Goal: Task Accomplishment & Management: Manage account settings

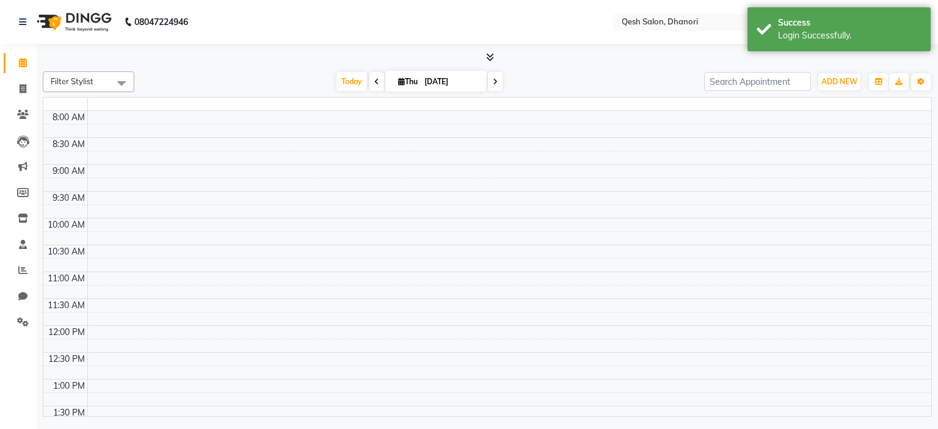
select select "en"
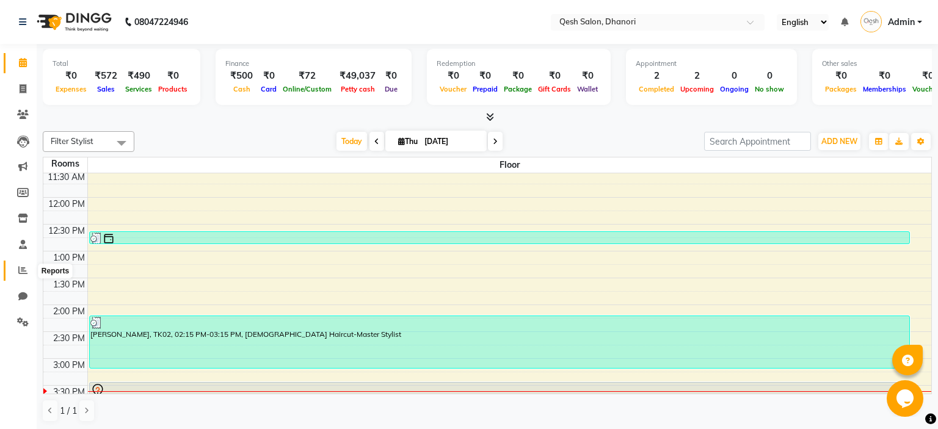
click at [17, 269] on span at bounding box center [22, 271] width 21 height 14
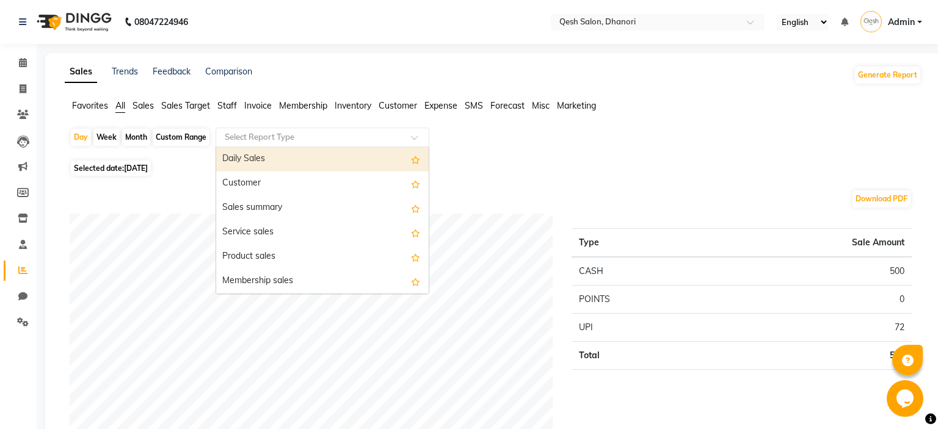
click at [374, 136] on input "text" at bounding box center [310, 137] width 176 height 12
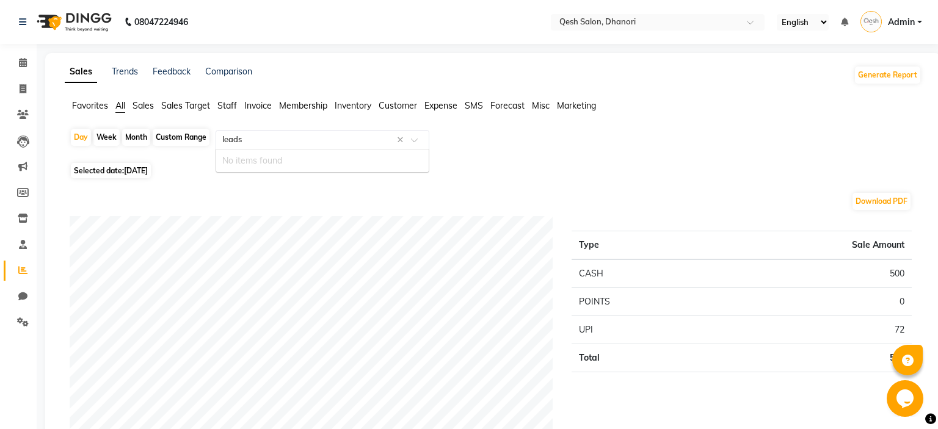
type input "lead"
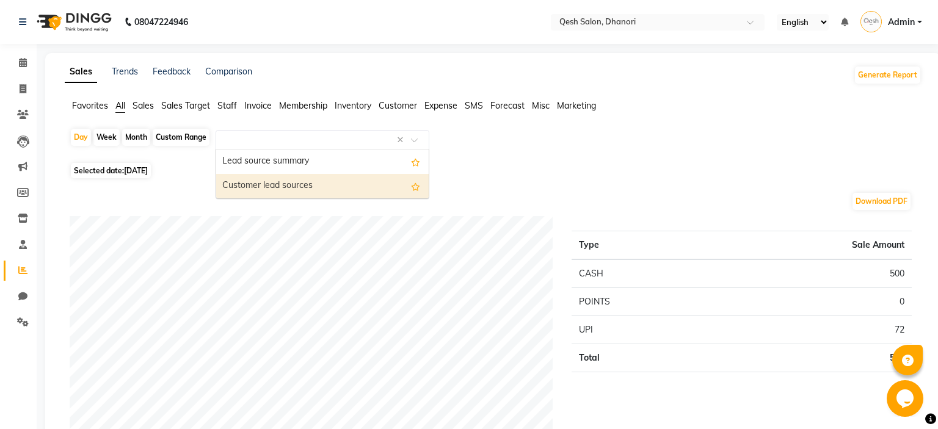
select select "full_report"
select select "pdf"
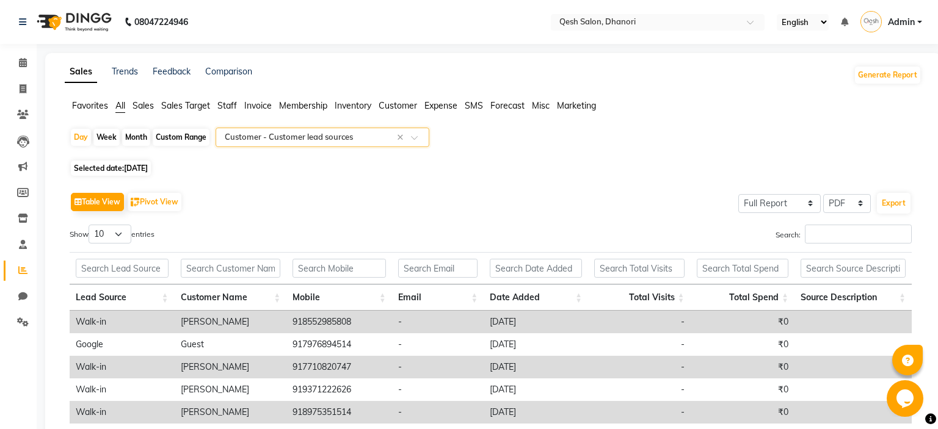
click at [111, 170] on span "Selected date: 04-09-2025" at bounding box center [111, 168] width 80 height 15
select select "9"
select select "2025"
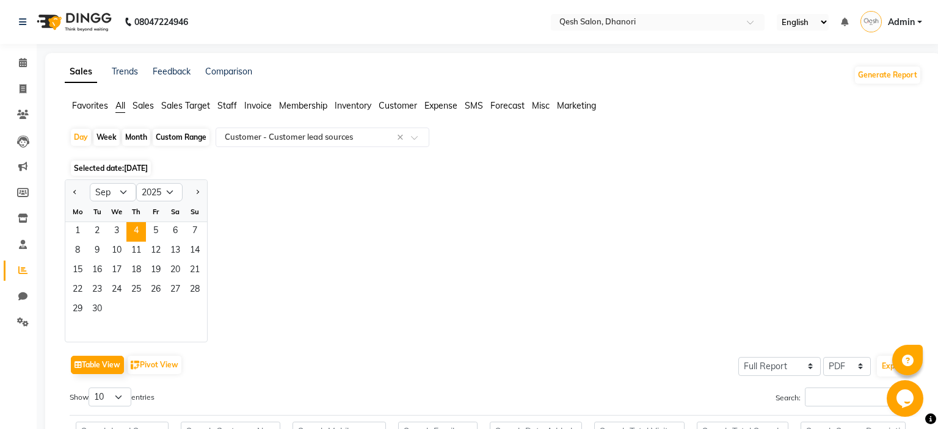
click at [136, 136] on div "Month" at bounding box center [136, 137] width 28 height 17
select select "9"
select select "2025"
click at [82, 238] on span "1" at bounding box center [78, 232] width 20 height 20
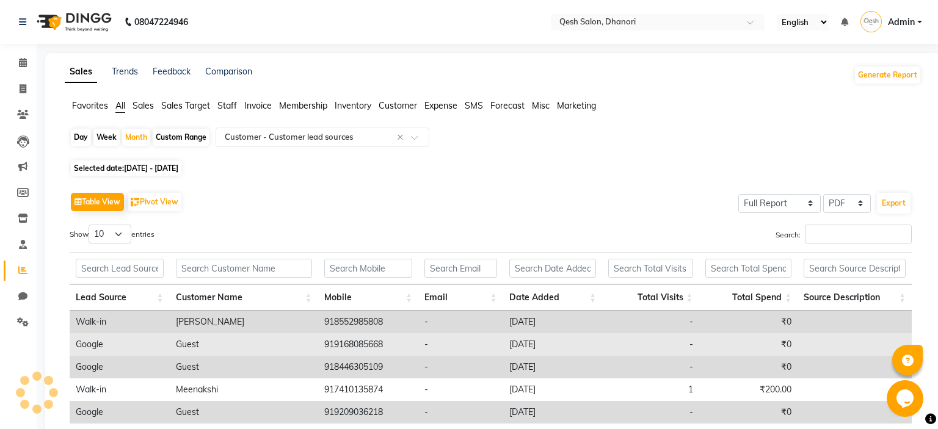
scroll to position [198, 0]
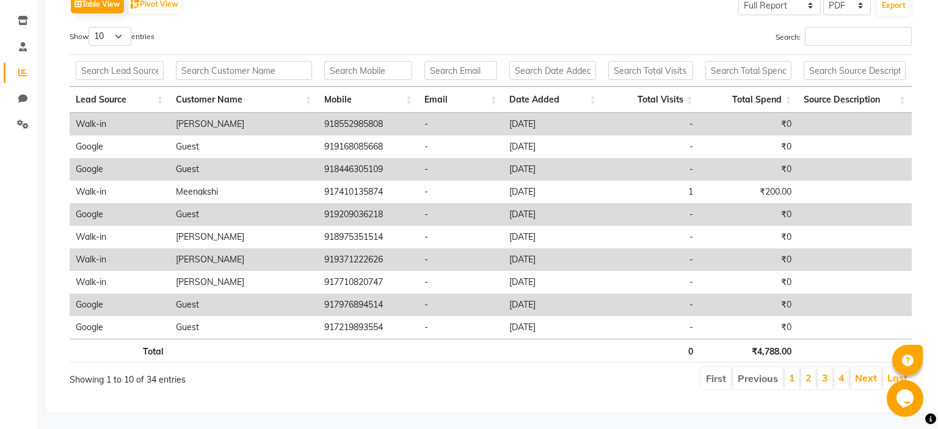
click at [585, 98] on th "Date Added" at bounding box center [553, 100] width 100 height 26
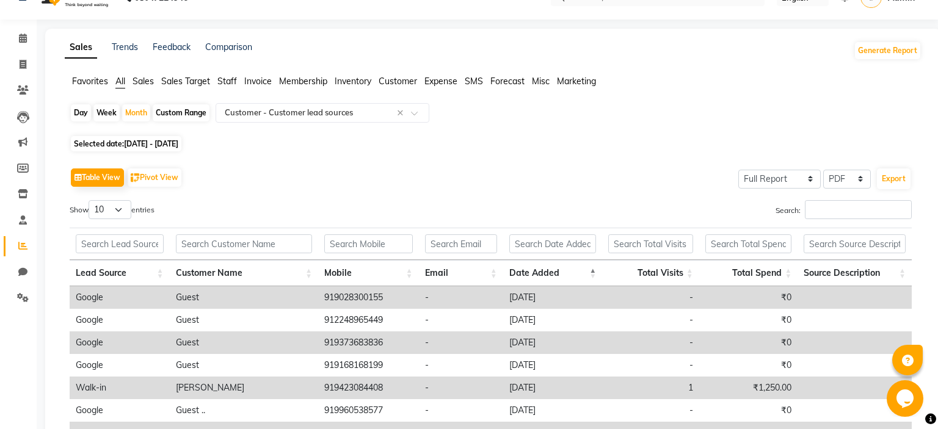
scroll to position [0, 0]
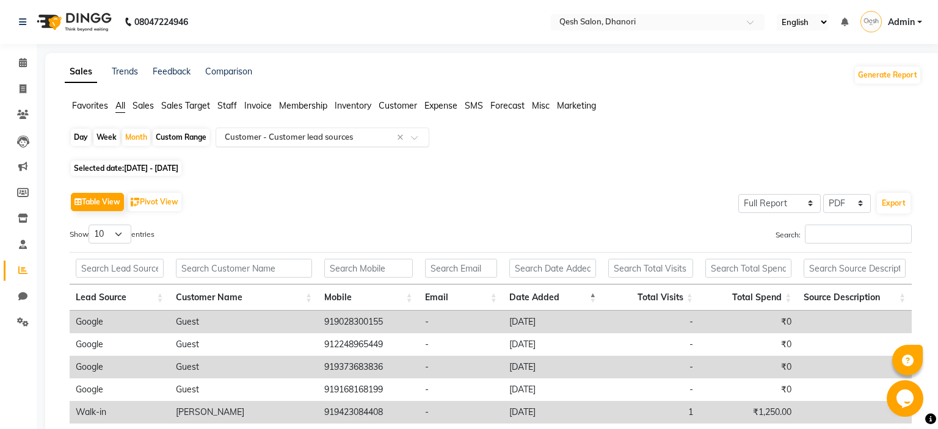
click at [319, 141] on input "text" at bounding box center [310, 137] width 176 height 12
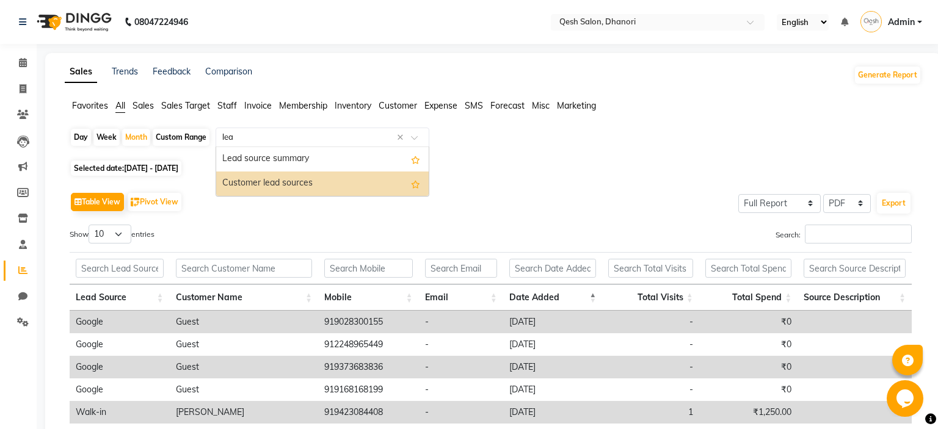
type input "lead"
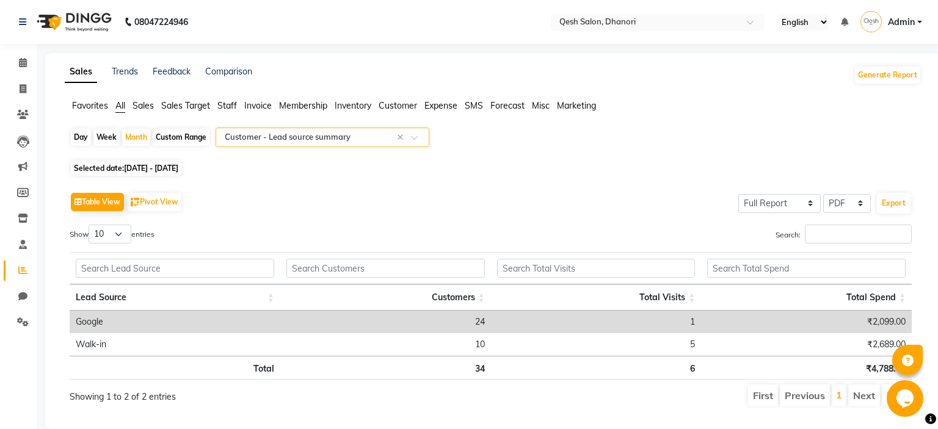
click at [617, 176] on div "Day Week Month Custom Range Select Report Type × Customer - Lead source summary…" at bounding box center [493, 273] width 857 height 290
click at [178, 169] on span "01-09-2025 - 30-09-2025" at bounding box center [151, 168] width 54 height 9
select select "9"
select select "2025"
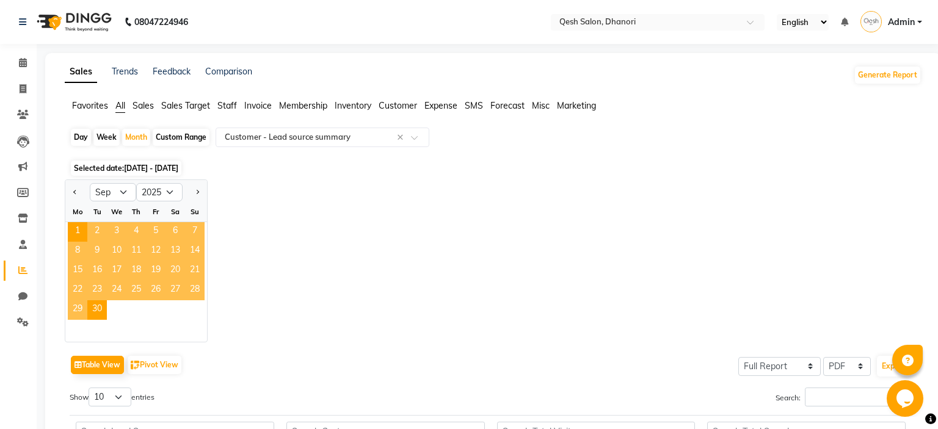
click at [64, 126] on app-reports "Favorites All Sales Sales Target Staff Invoice Membership Inventory Customer Ex…" at bounding box center [492, 340] width 871 height 481
click at [84, 141] on div "Day" at bounding box center [81, 137] width 20 height 17
select select "9"
select select "2025"
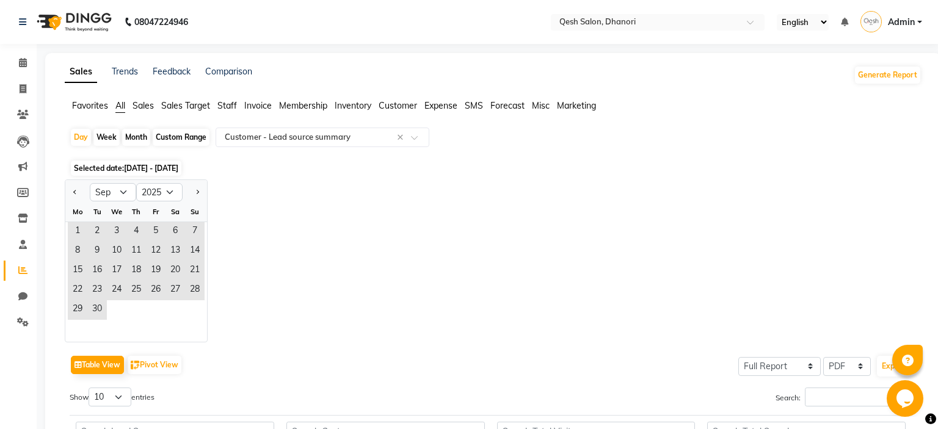
click at [82, 221] on div "Mo" at bounding box center [78, 212] width 20 height 20
click at [74, 234] on span "1" at bounding box center [78, 232] width 20 height 20
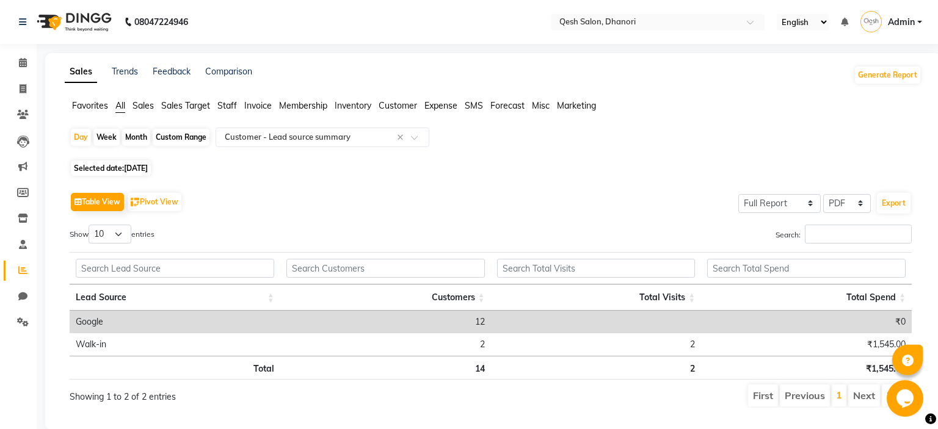
scroll to position [17, 0]
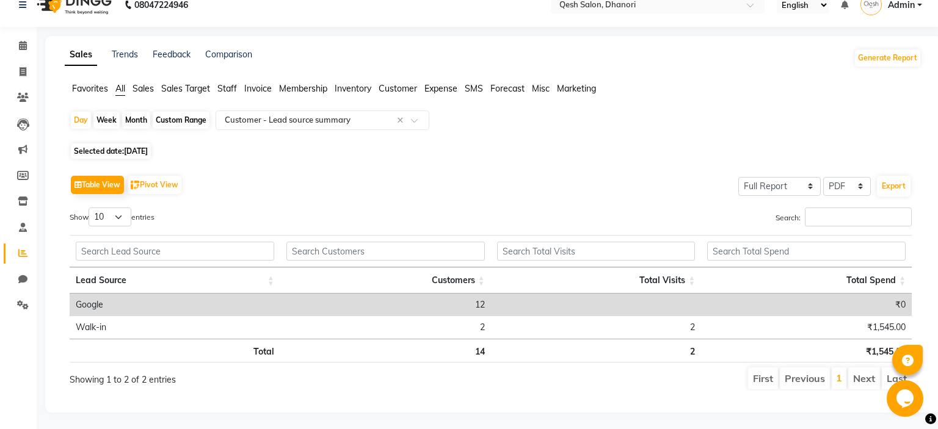
click at [148, 155] on span "01-09-2025" at bounding box center [136, 151] width 24 height 9
select select "9"
select select "2025"
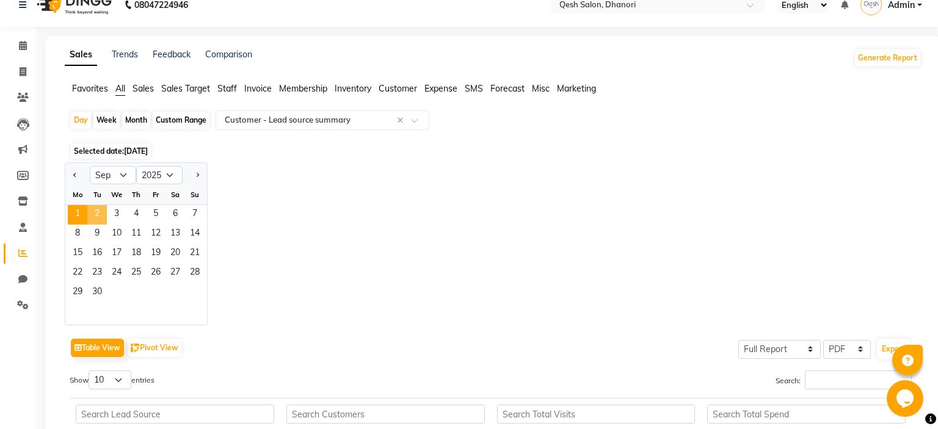
click at [95, 222] on span "2" at bounding box center [97, 215] width 20 height 20
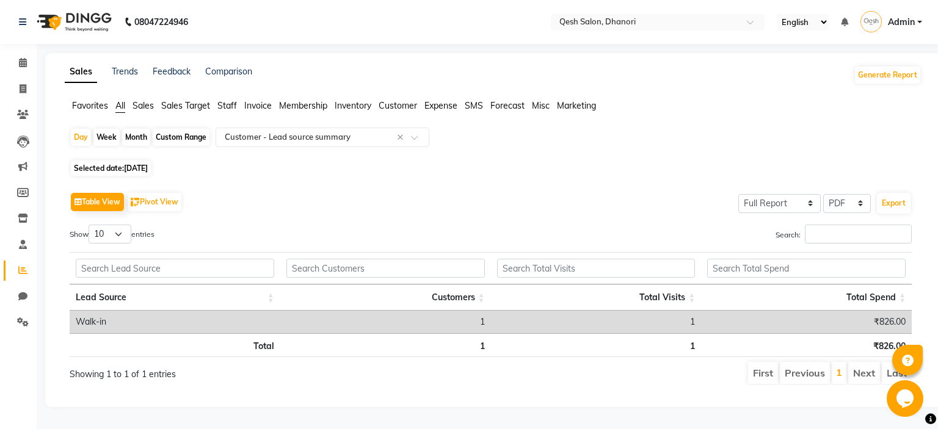
click at [148, 167] on span "02-09-2025" at bounding box center [136, 168] width 24 height 9
select select "9"
select select "2025"
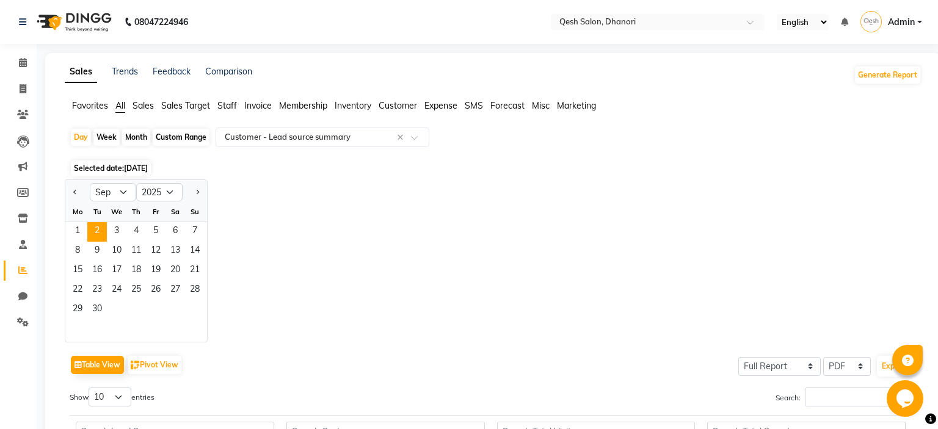
click at [187, 138] on div "Custom Range" at bounding box center [181, 137] width 57 height 17
select select "9"
select select "2025"
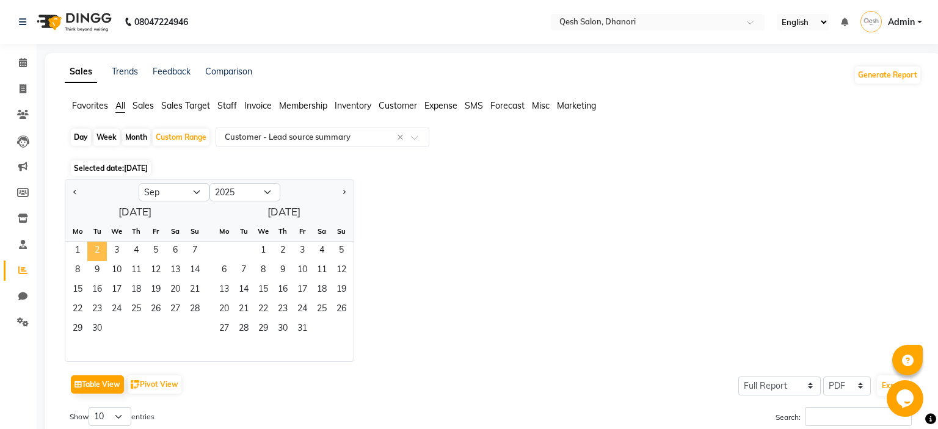
click at [91, 255] on span "2" at bounding box center [97, 252] width 20 height 20
click at [170, 249] on span "6" at bounding box center [175, 252] width 20 height 20
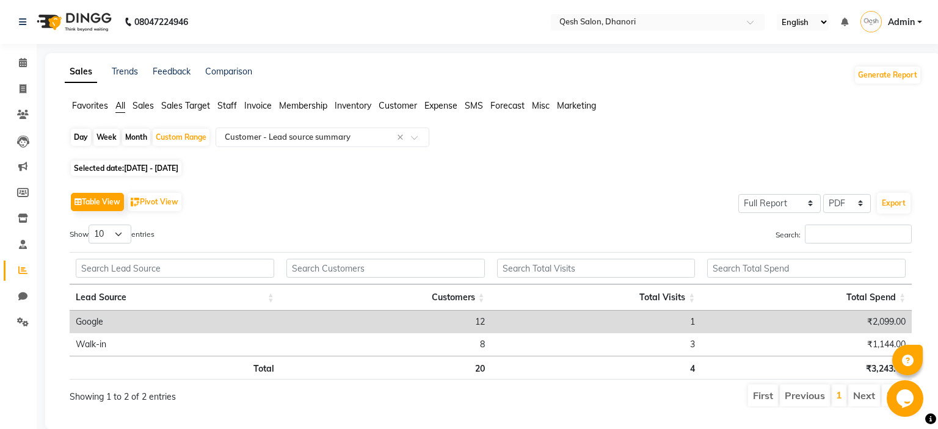
click at [493, 189] on div "Table View Pivot View Select Full Report Filtered Report Select CSV PDF Export …" at bounding box center [491, 299] width 862 height 238
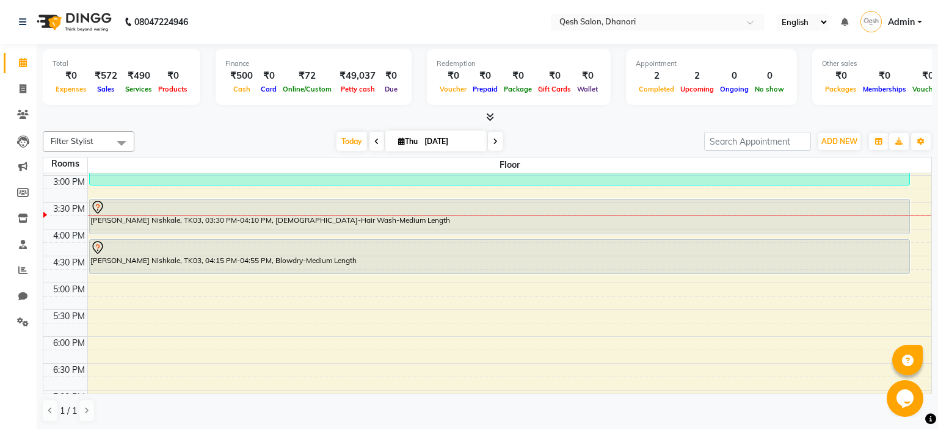
click at [597, 124] on div "Total ₹0 Expenses ₹572 Sales ₹490 Services ₹0 Products Finance ₹500 Cash ₹0 Car…" at bounding box center [487, 237] width 901 height 387
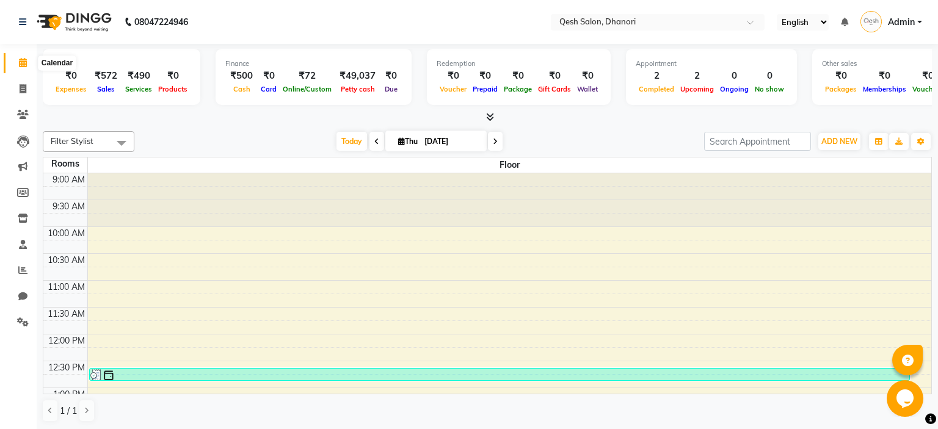
click at [20, 65] on icon at bounding box center [23, 62] width 8 height 9
